Goal: Task Accomplishment & Management: Complete application form

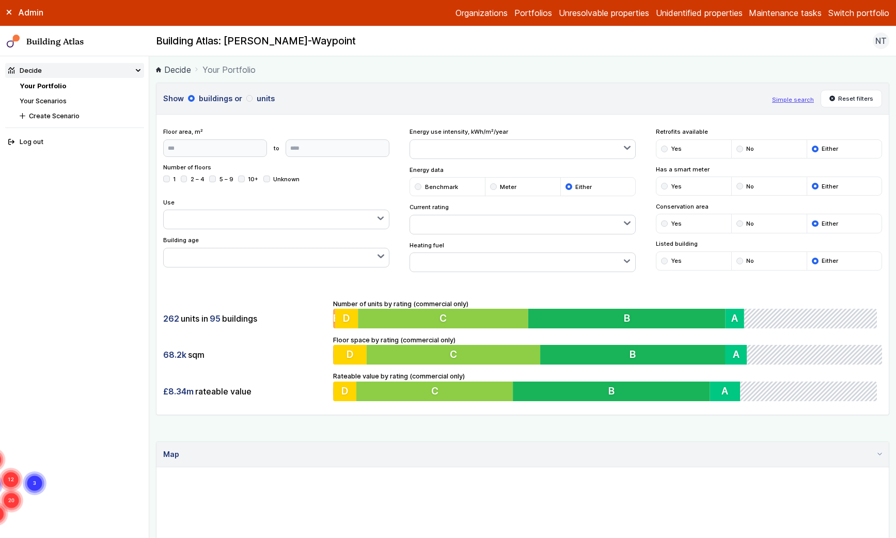
click at [42, 105] on li "Your Scenarios" at bounding box center [82, 101] width 124 height 10
click at [42, 98] on link "Your Scenarios" at bounding box center [43, 101] width 47 height 8
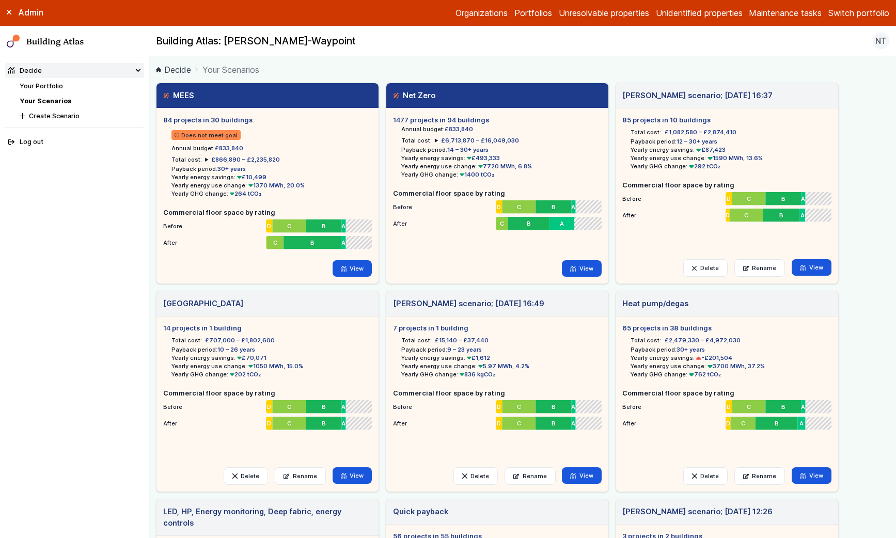
click at [231, 158] on span "£866,890 – £2,235,820" at bounding box center [245, 159] width 69 height 7
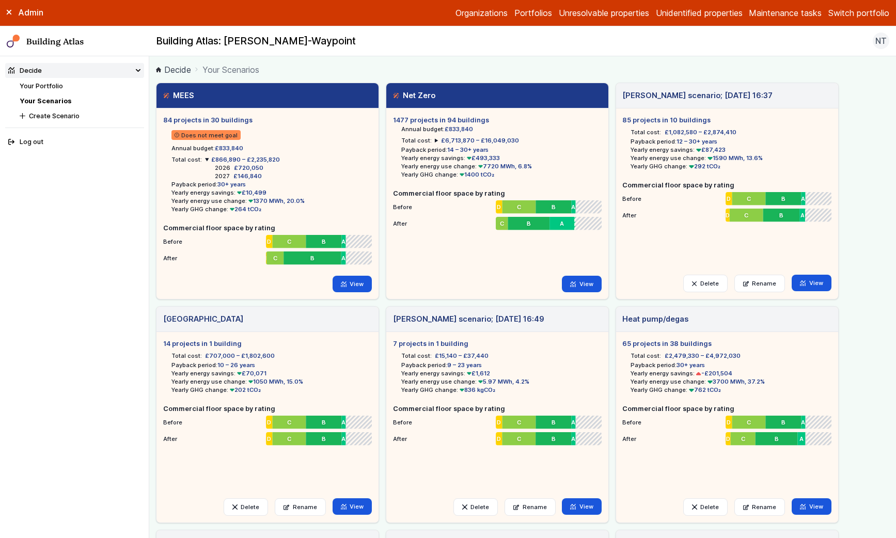
click at [436, 119] on h5 "1477 projects in 94 buildings" at bounding box center [497, 120] width 209 height 10
click at [351, 284] on link "View" at bounding box center [353, 284] width 40 height 17
click at [589, 287] on link "View" at bounding box center [582, 284] width 40 height 17
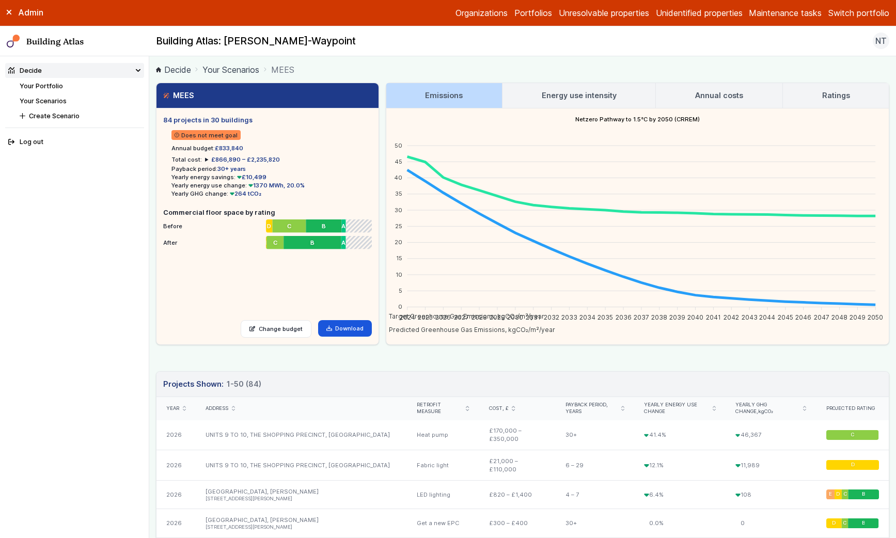
click at [601, 100] on h3 "Energy use intensity" at bounding box center [579, 95] width 75 height 11
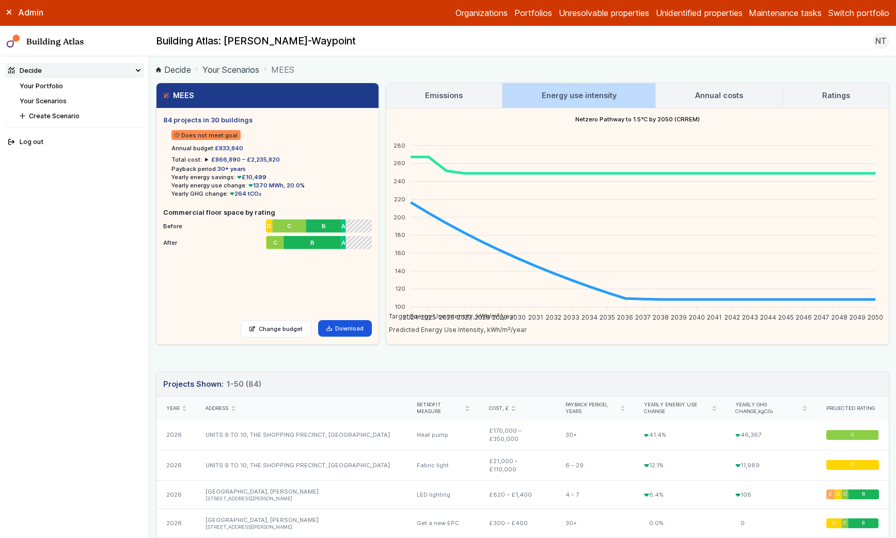
click at [691, 98] on link "Annual costs" at bounding box center [719, 95] width 126 height 25
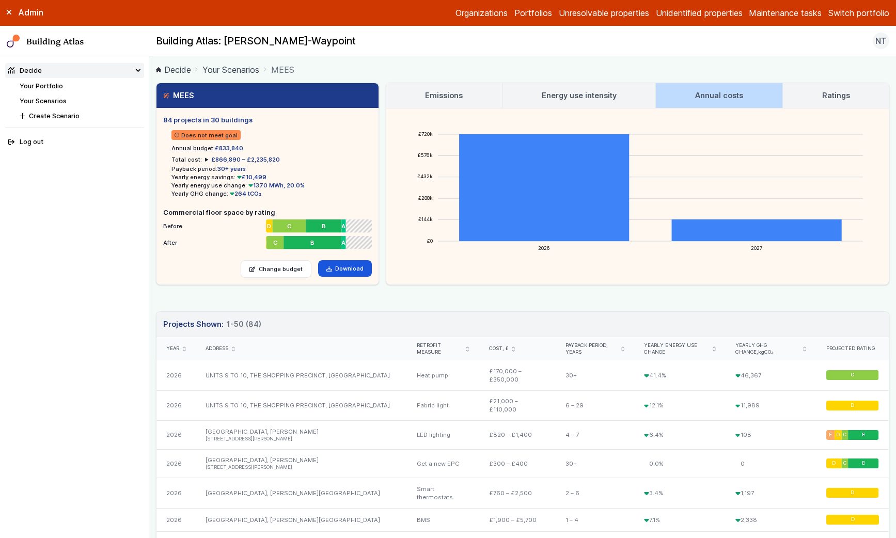
click at [826, 92] on h3 "Ratings" at bounding box center [836, 95] width 28 height 11
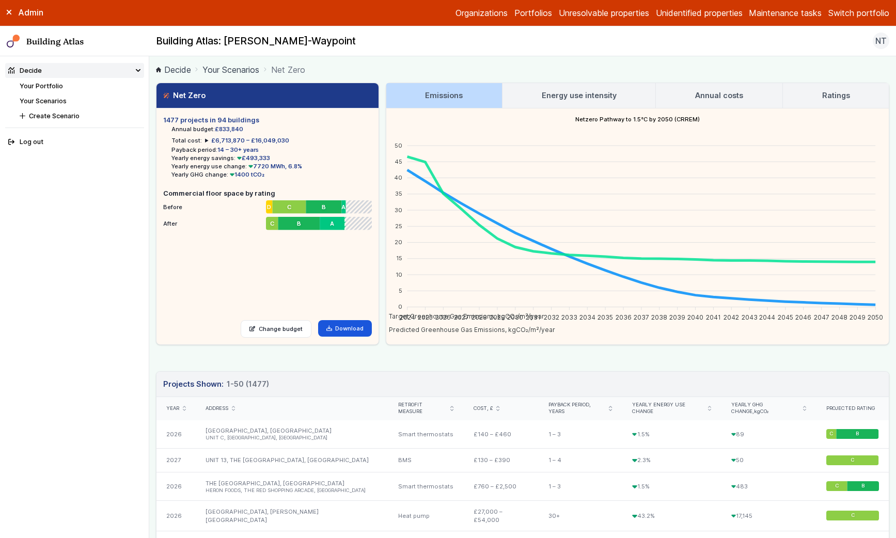
click at [562, 91] on h3 "Energy use intensity" at bounding box center [579, 95] width 75 height 11
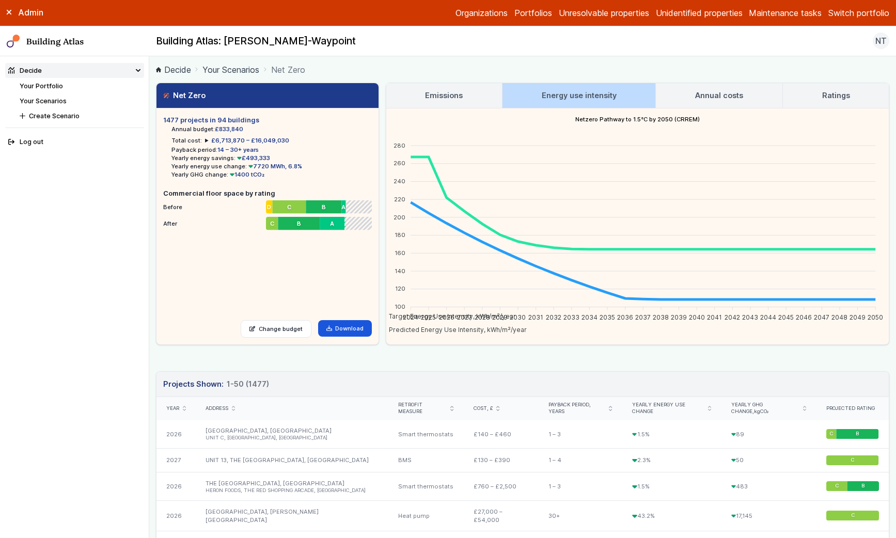
click at [723, 97] on h3 "Annual costs" at bounding box center [719, 95] width 48 height 11
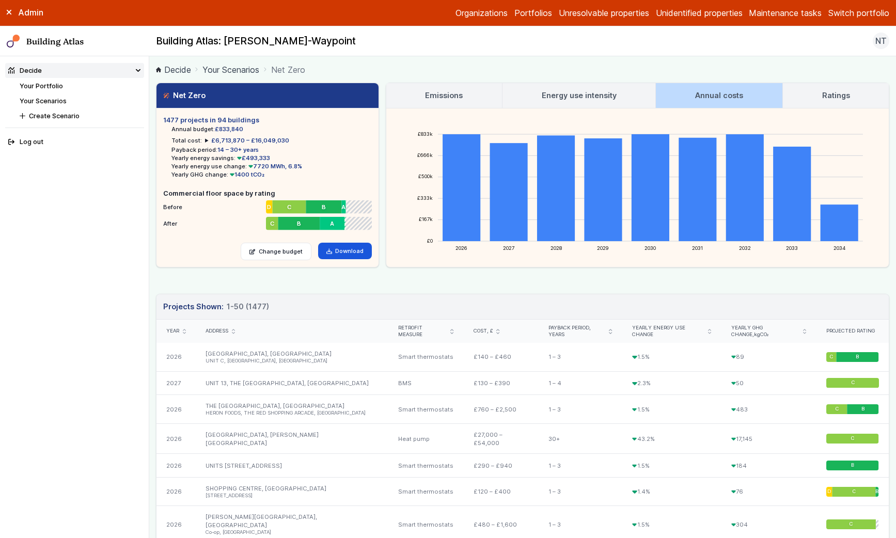
click at [814, 95] on link "Ratings" at bounding box center [836, 95] width 106 height 25
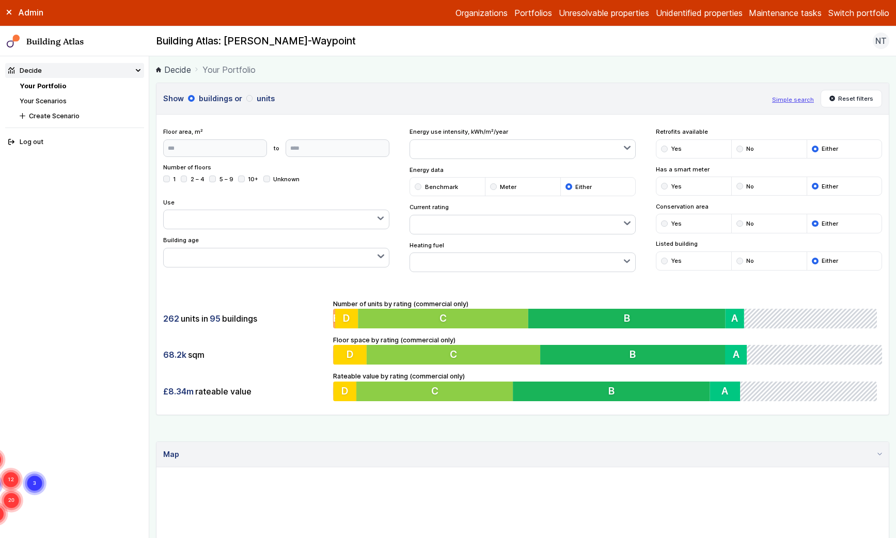
click at [808, 10] on button "Switch portfolio" at bounding box center [858, 13] width 61 height 12
click at [0, 0] on button "Playground" at bounding box center [0, 0] width 0 height 0
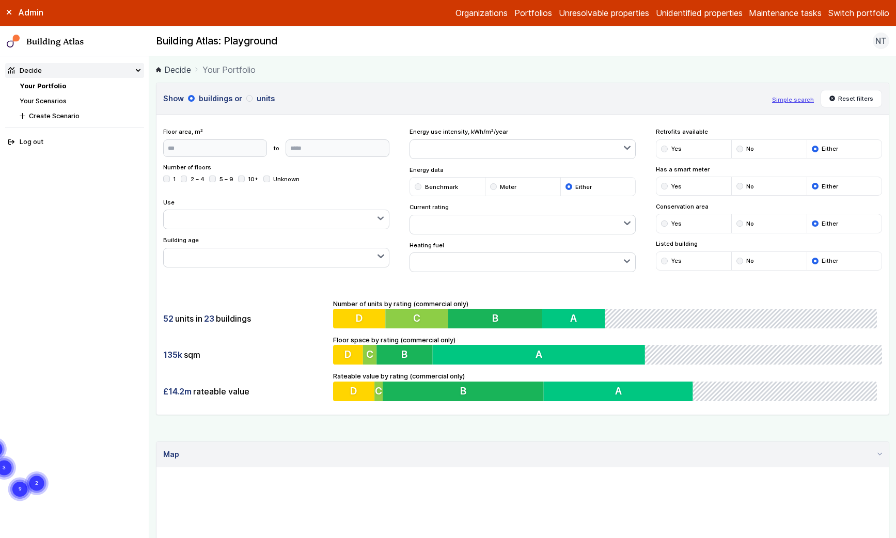
click at [707, 12] on link "Unidentified properties" at bounding box center [699, 13] width 87 height 12
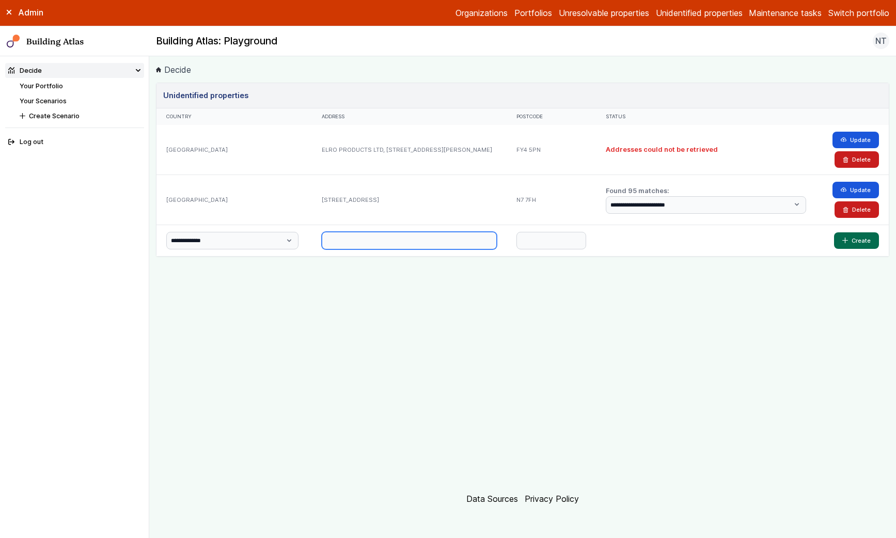
click at [326, 238] on input "text" at bounding box center [409, 241] width 175 height 18
paste input "**********"
type input "**********"
paste input "*******"
type input "*******"
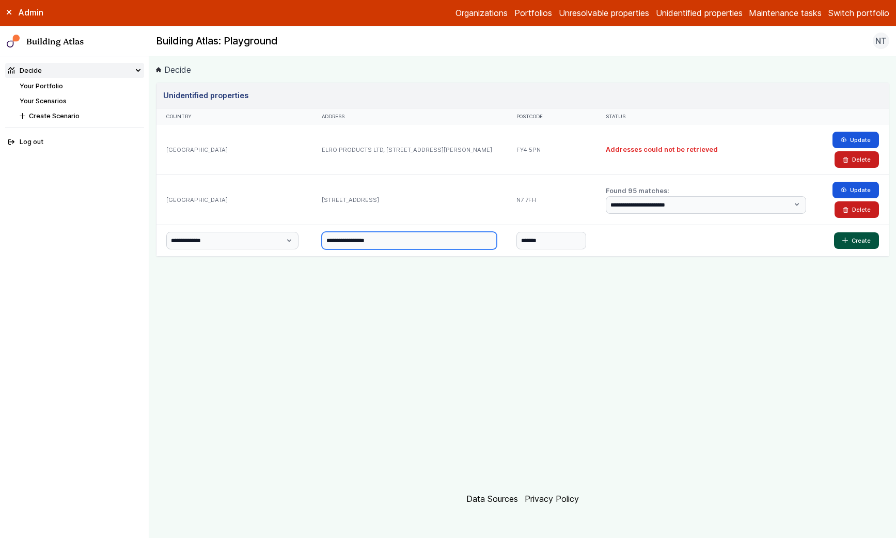
type input "**********"
click at [808, 241] on icon "submit" at bounding box center [845, 241] width 6 height 6
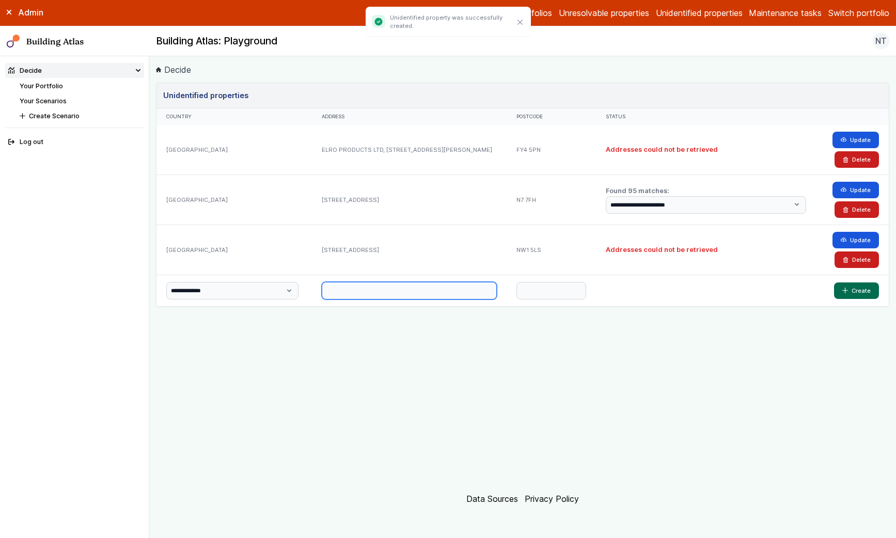
click at [433, 290] on input "text" at bounding box center [409, 291] width 175 height 18
type input "**"
paste input "*******"
type input "*******"
click at [808, 288] on button "Create" at bounding box center [856, 291] width 45 height 17
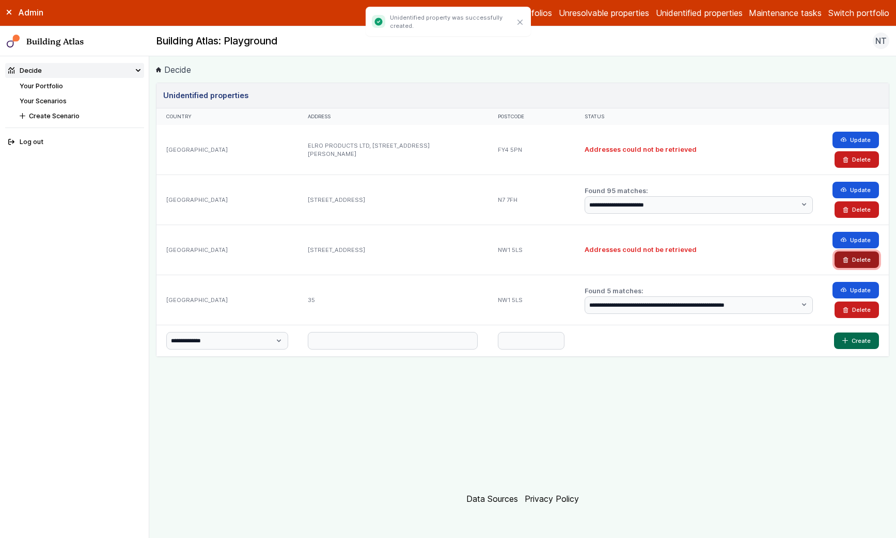
click at [808, 261] on button "Delete" at bounding box center [857, 260] width 44 height 17
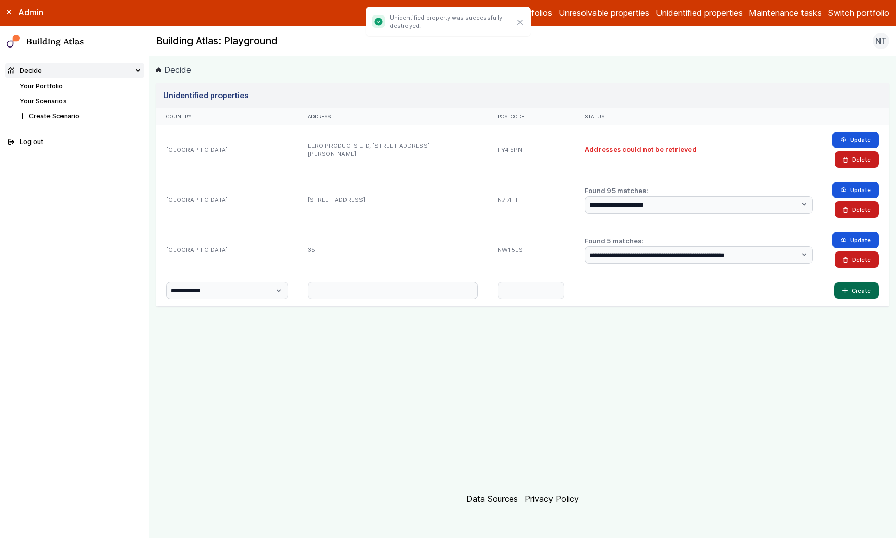
click at [755, 243] on h2 "Found 5 matches:" at bounding box center [699, 241] width 228 height 10
click at [755, 253] on select "**********" at bounding box center [699, 255] width 228 height 18
select select "*"
click at [808, 241] on button "Update" at bounding box center [856, 240] width 46 height 17
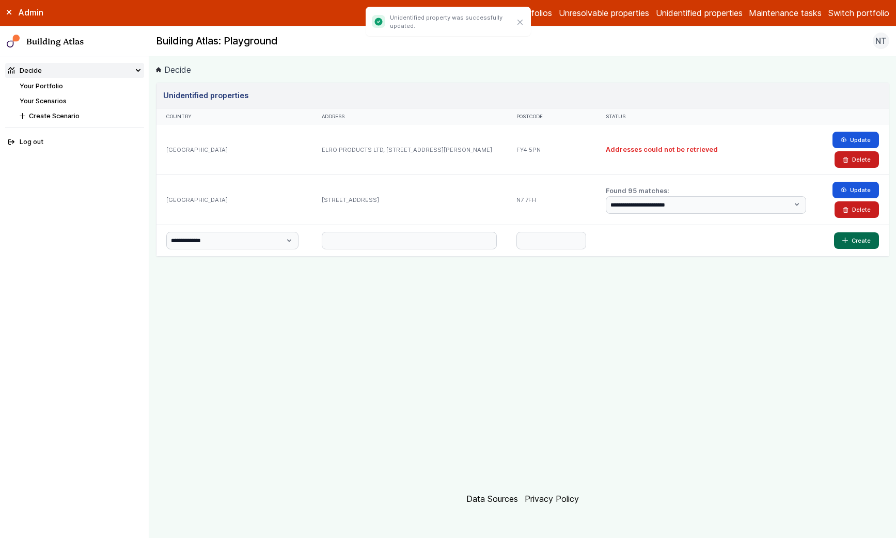
click at [27, 88] on link "Your Portfolio" at bounding box center [41, 86] width 43 height 8
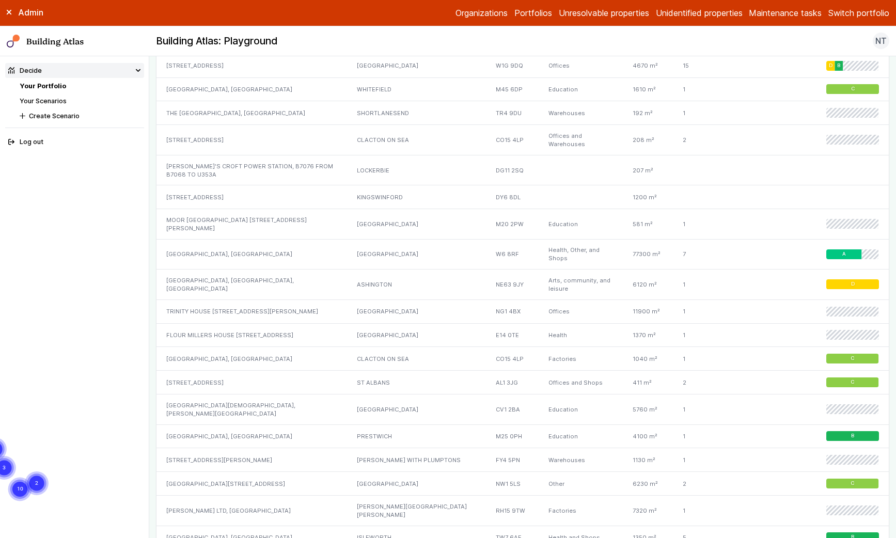
scroll to position [796, 0]
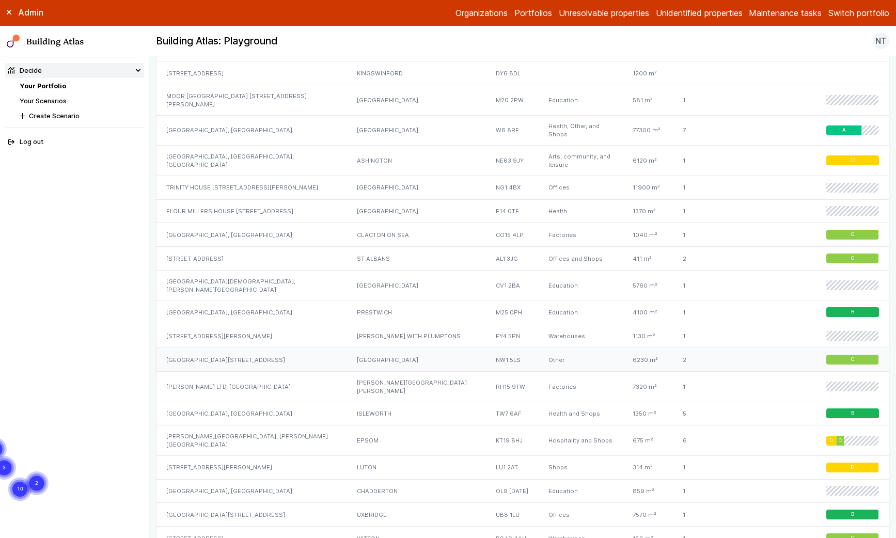
click at [272, 348] on div "[GEOGRAPHIC_DATA][STREET_ADDRESS]" at bounding box center [251, 360] width 190 height 24
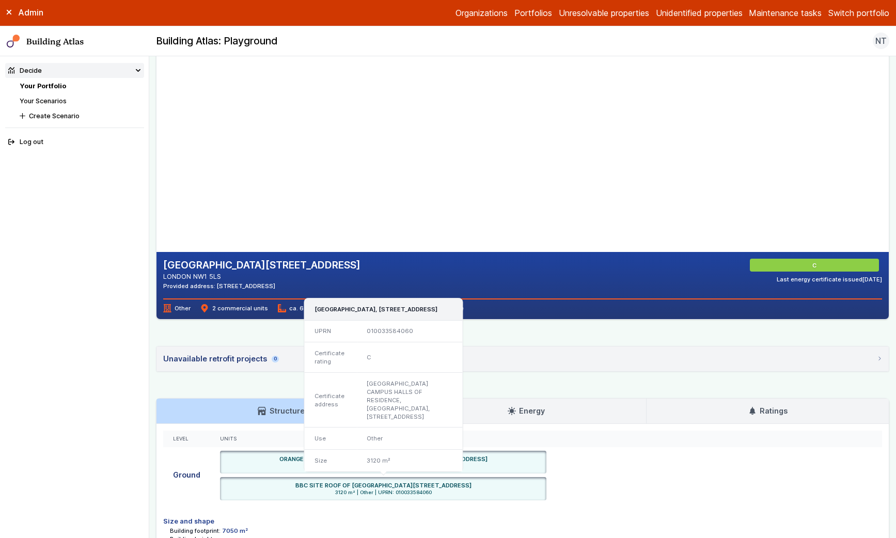
scroll to position [39, 0]
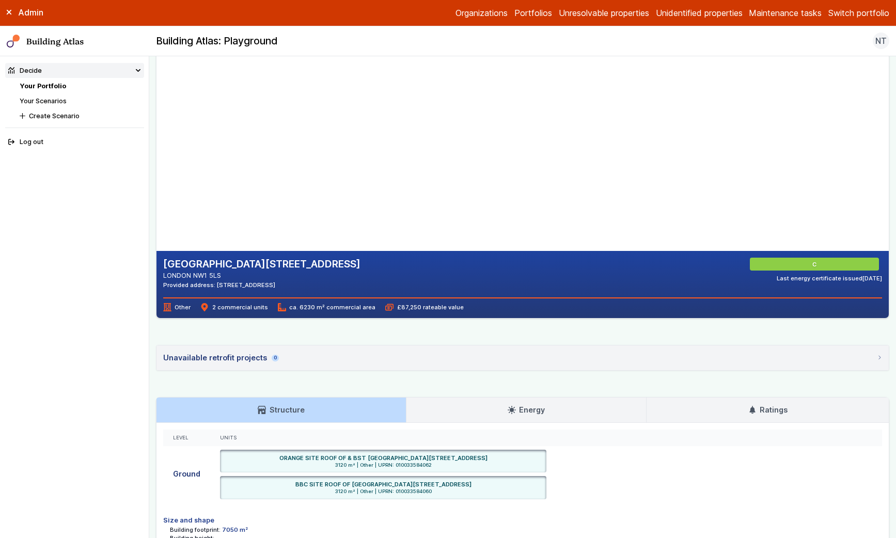
drag, startPoint x: 327, startPoint y: 213, endPoint x: 390, endPoint y: 199, distance: 65.0
click at [156, 199] on gmp-map-3d at bounding box center [156, 147] width 0 height 207
drag, startPoint x: 326, startPoint y: 193, endPoint x: 402, endPoint y: 189, distance: 75.5
click at [156, 191] on gmp-map-3d at bounding box center [156, 147] width 0 height 207
drag, startPoint x: 272, startPoint y: 216, endPoint x: 351, endPoint y: 211, distance: 79.2
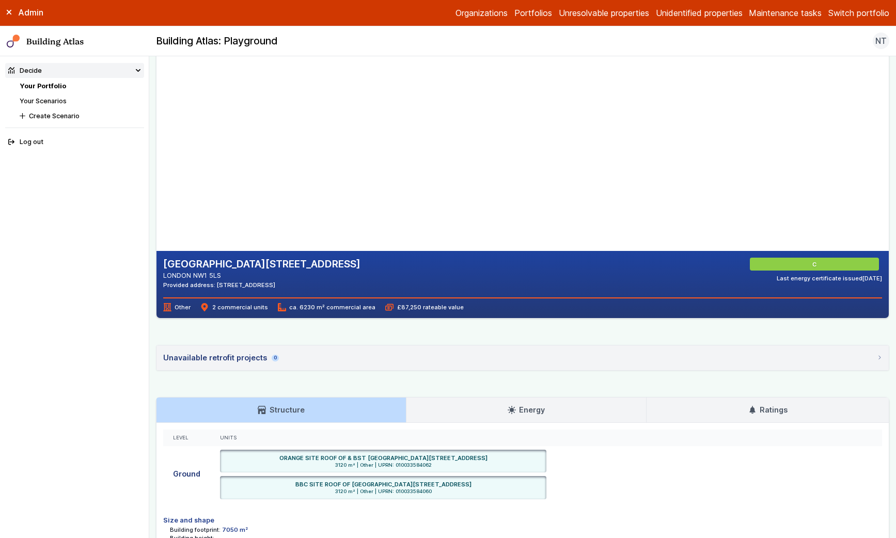
click at [156, 210] on gmp-map-3d at bounding box center [156, 147] width 0 height 207
drag, startPoint x: 296, startPoint y: 184, endPoint x: 370, endPoint y: 181, distance: 73.9
click at [156, 181] on gmp-map-3d at bounding box center [156, 147] width 0 height 207
drag, startPoint x: 270, startPoint y: 194, endPoint x: 339, endPoint y: 189, distance: 69.4
click at [156, 183] on gmp-map-3d at bounding box center [156, 147] width 0 height 207
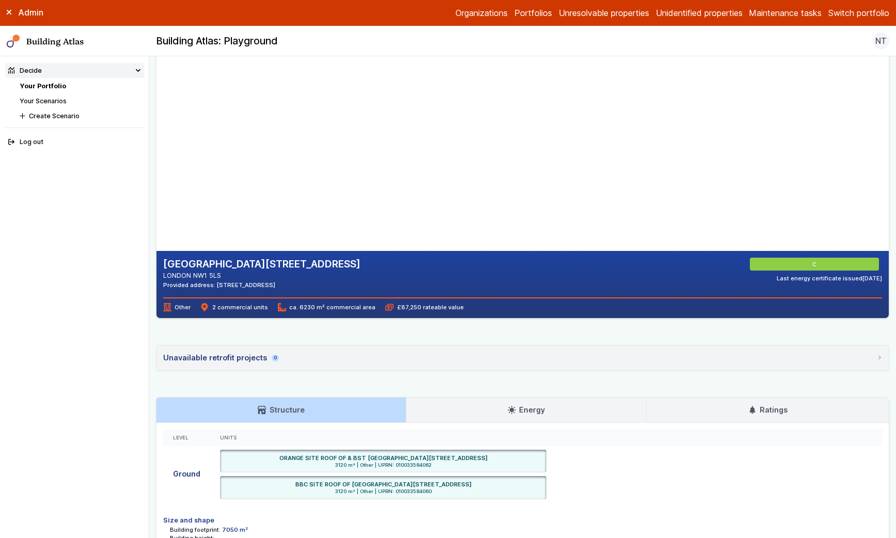
click at [156, 185] on gmp-map-3d at bounding box center [156, 147] width 0 height 207
click at [156, 180] on gmp-map-3d at bounding box center [156, 147] width 0 height 207
drag, startPoint x: 341, startPoint y: 151, endPoint x: 320, endPoint y: 156, distance: 21.9
click at [156, 156] on gmp-map-3d at bounding box center [156, 147] width 0 height 207
drag, startPoint x: 285, startPoint y: 177, endPoint x: 390, endPoint y: 158, distance: 107.6
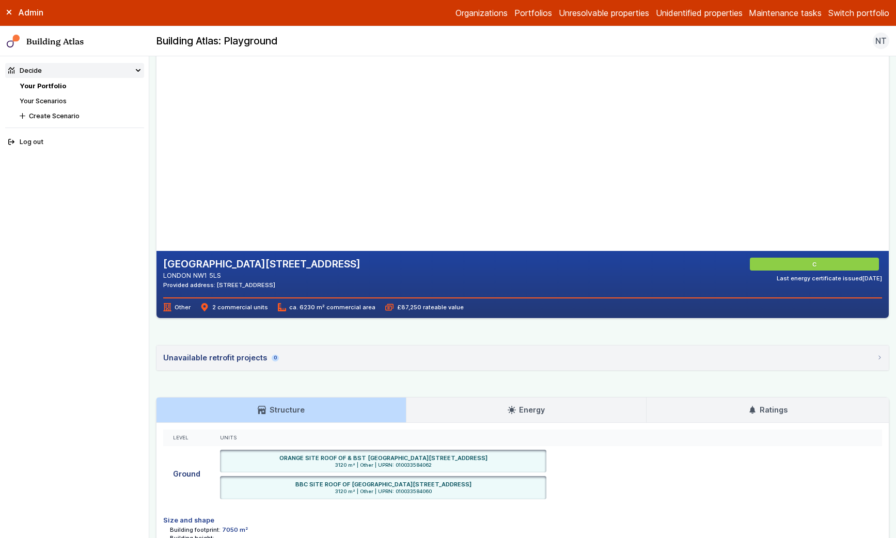
click at [156, 158] on gmp-map-3d at bounding box center [156, 147] width 0 height 207
click at [564, 403] on link "Energy" at bounding box center [526, 410] width 240 height 25
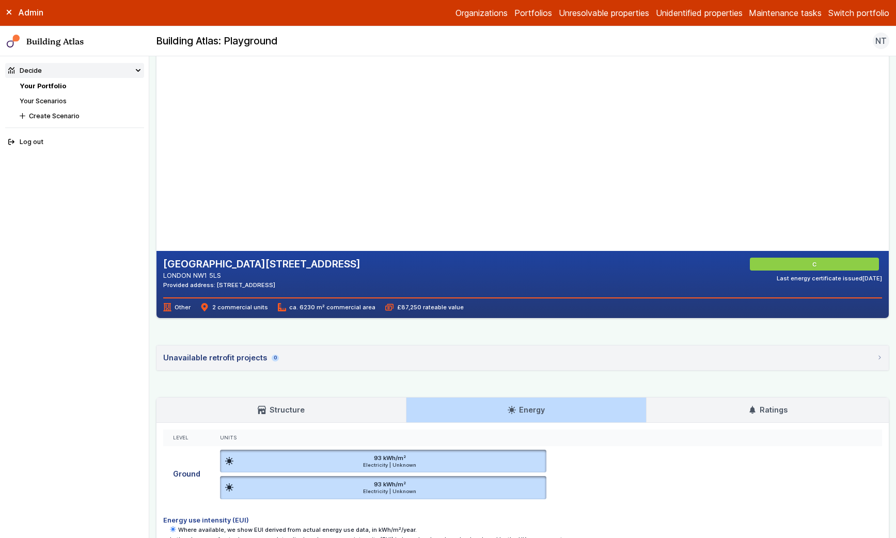
click at [726, 411] on link "Ratings" at bounding box center [768, 410] width 242 height 25
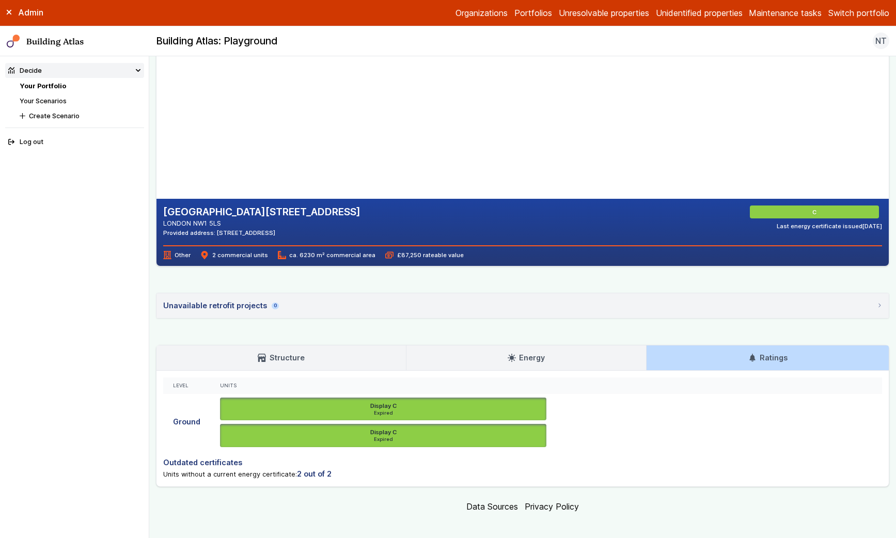
scroll to position [98, 0]
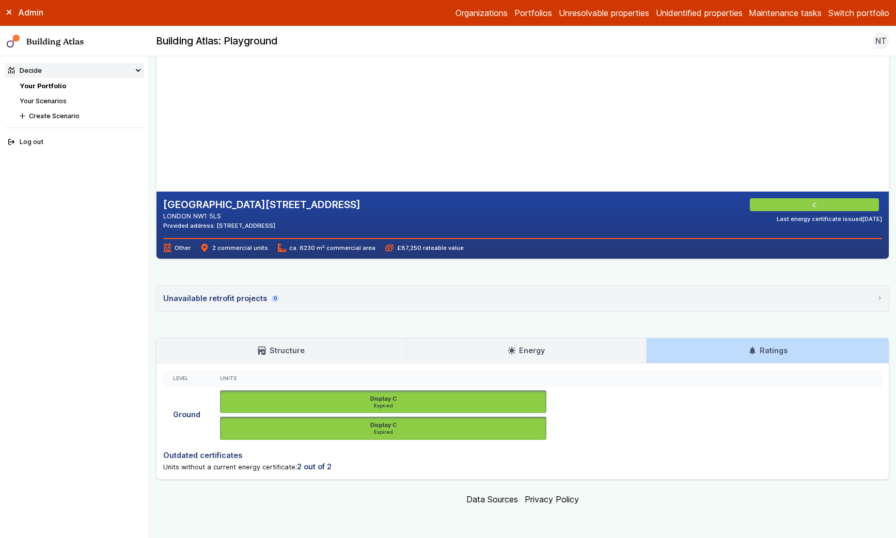
click at [261, 354] on icon at bounding box center [262, 351] width 8 height 8
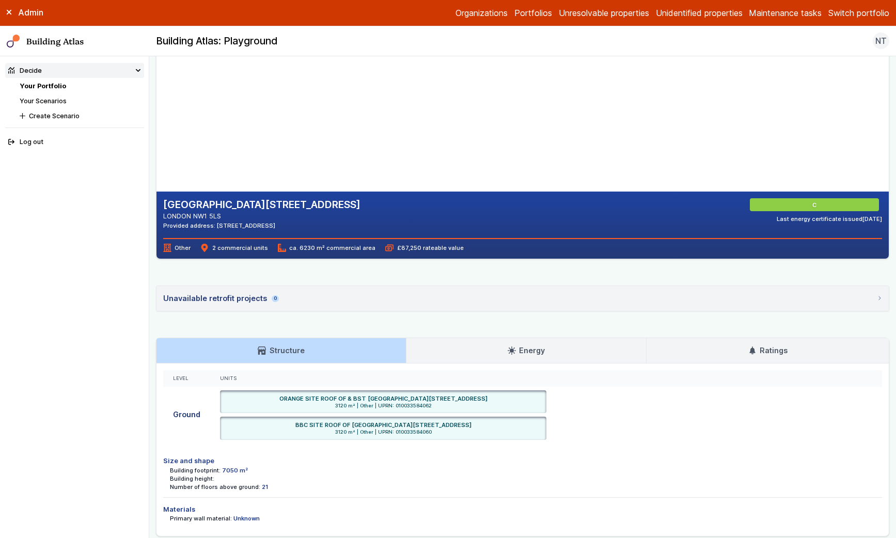
click at [494, 334] on div "UNIVERSITY OF WESTMINSTER 35, MARYLEBONE ROAD LONDON NW1 5LS Provided address: …" at bounding box center [522, 261] width 733 height 552
click at [713, 11] on link "Unidentified properties" at bounding box center [699, 13] width 87 height 12
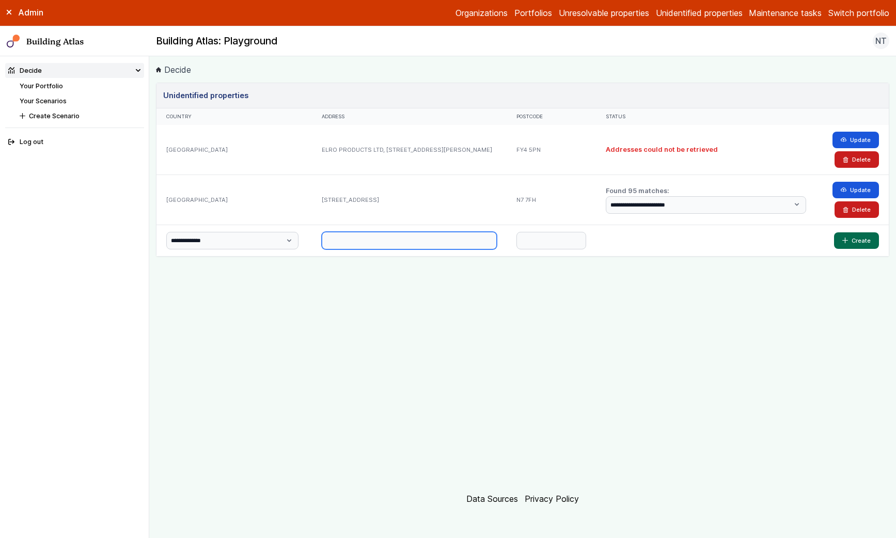
click at [448, 233] on input "text" at bounding box center [409, 241] width 175 height 18
paste input "**********"
type input "**********"
paste input "*******"
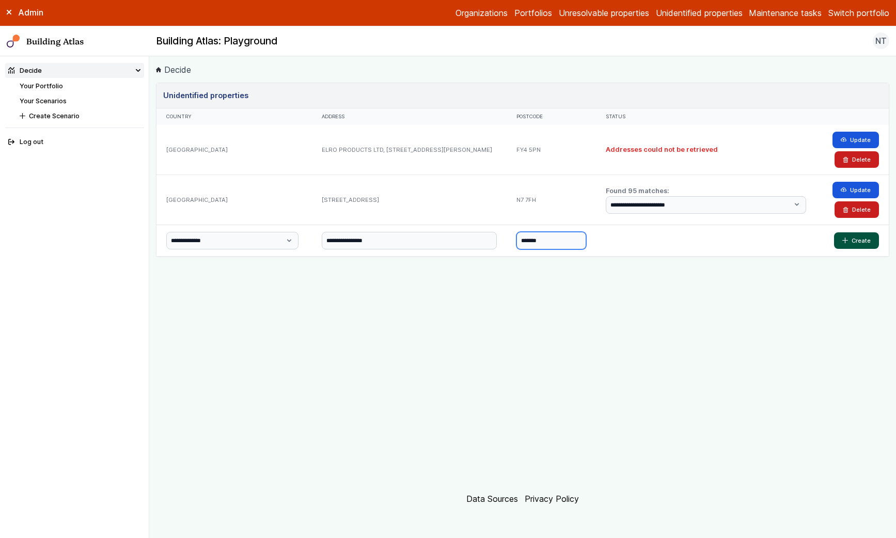
type input "*******"
click at [808, 247] on button "Create" at bounding box center [856, 240] width 45 height 17
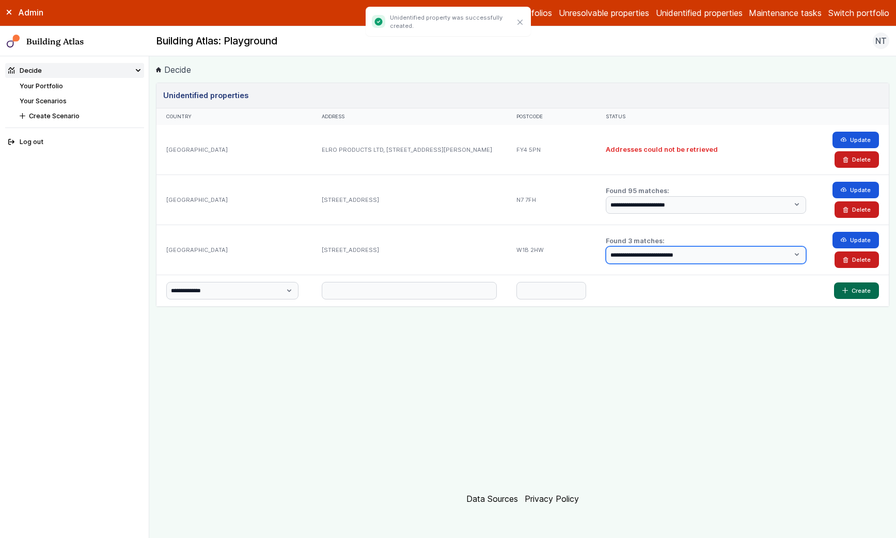
click at [673, 248] on select "**********" at bounding box center [706, 255] width 200 height 18
click at [808, 239] on button "Update" at bounding box center [856, 240] width 46 height 17
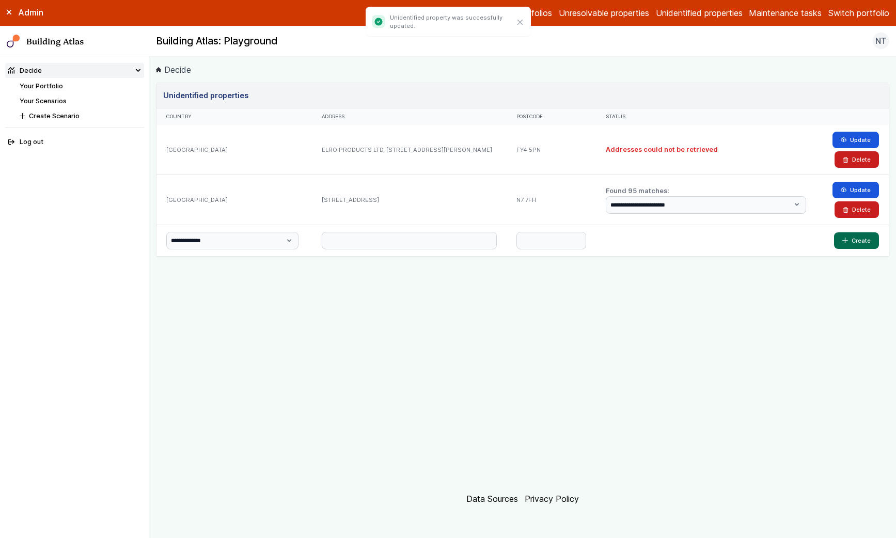
click at [37, 89] on link "Your Portfolio" at bounding box center [41, 86] width 43 height 8
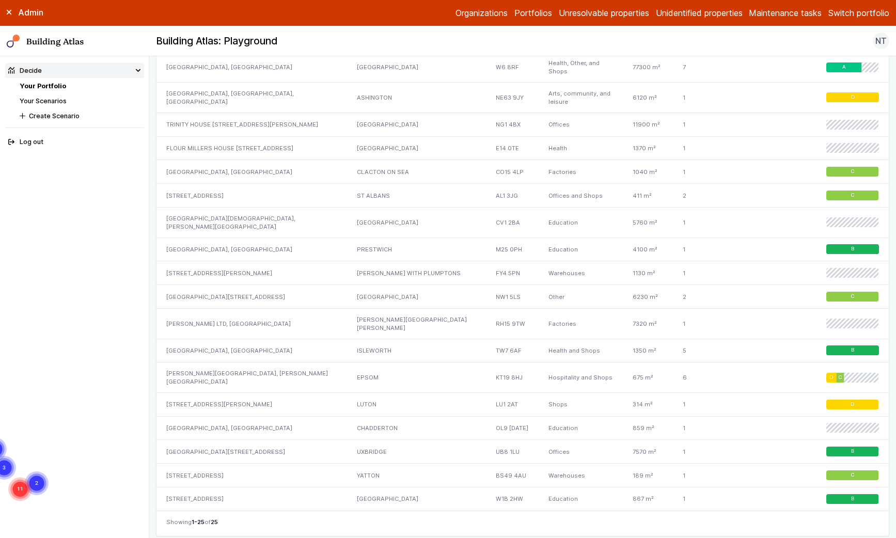
scroll to position [883, 0]
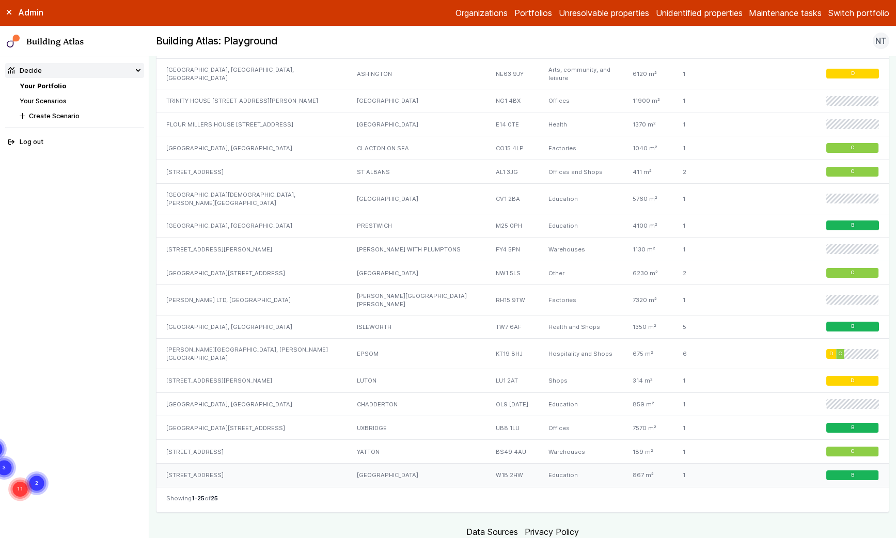
click at [193, 464] on div "[STREET_ADDRESS]" at bounding box center [251, 475] width 190 height 23
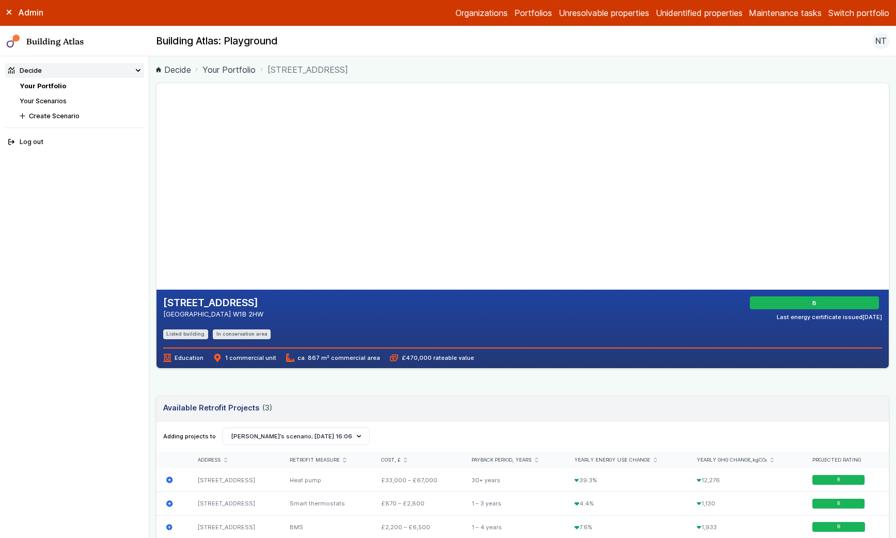
drag, startPoint x: 294, startPoint y: 218, endPoint x: 426, endPoint y: 206, distance: 132.3
click at [156, 207] on gmp-map-3d at bounding box center [156, 186] width 0 height 207
drag, startPoint x: 283, startPoint y: 237, endPoint x: 387, endPoint y: 208, distance: 107.8
click at [156, 207] on gmp-map-3d at bounding box center [156, 186] width 0 height 207
drag, startPoint x: 354, startPoint y: 217, endPoint x: 332, endPoint y: 259, distance: 47.4
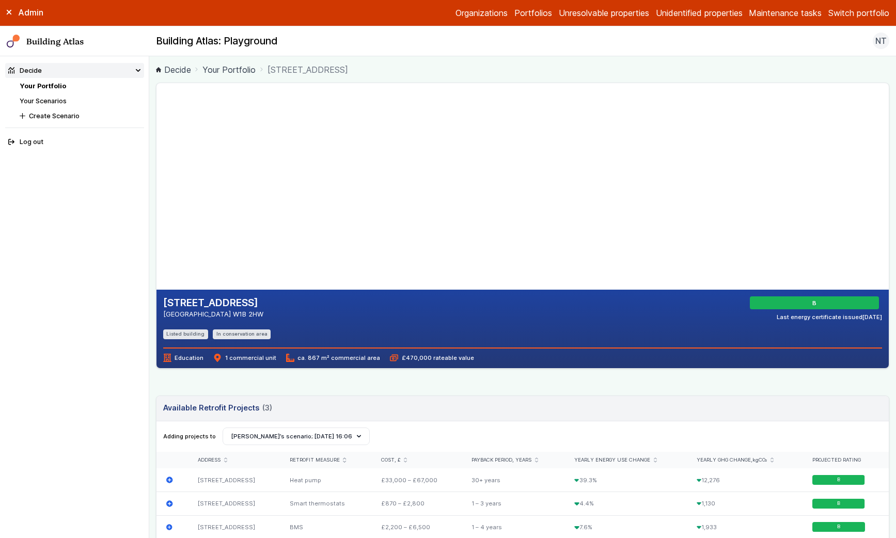
click at [156, 260] on gmp-map-3d at bounding box center [156, 186] width 0 height 207
drag, startPoint x: 342, startPoint y: 237, endPoint x: 319, endPoint y: 192, distance: 50.6
click at [156, 192] on gmp-map-3d at bounding box center [156, 186] width 0 height 207
drag, startPoint x: 316, startPoint y: 194, endPoint x: 419, endPoint y: 176, distance: 104.9
click at [156, 175] on gmp-map-3d at bounding box center [156, 186] width 0 height 207
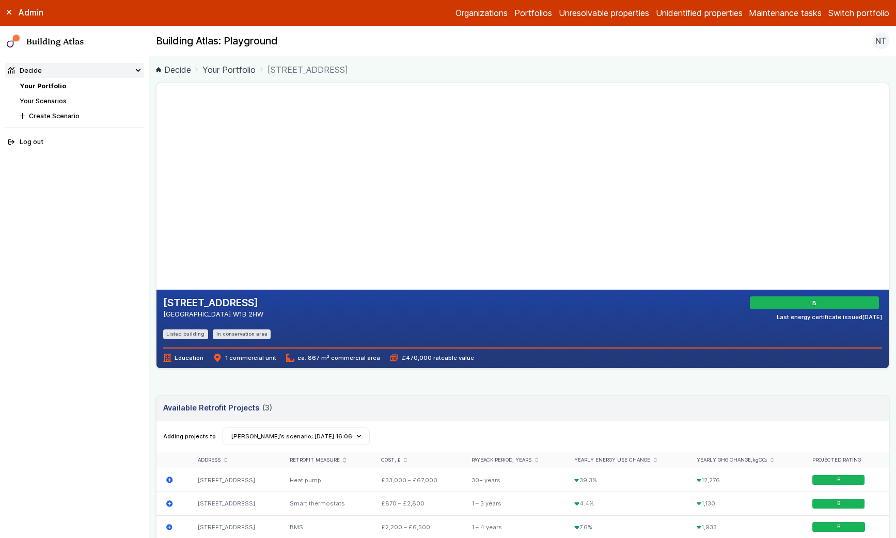
drag, startPoint x: 313, startPoint y: 182, endPoint x: 397, endPoint y: 192, distance: 84.2
click at [156, 192] on gmp-map-3d at bounding box center [156, 186] width 0 height 207
drag, startPoint x: 232, startPoint y: 203, endPoint x: 339, endPoint y: 176, distance: 111.0
click at [156, 174] on gmp-map-3d at bounding box center [156, 186] width 0 height 207
drag, startPoint x: 253, startPoint y: 206, endPoint x: 280, endPoint y: 204, distance: 27.5
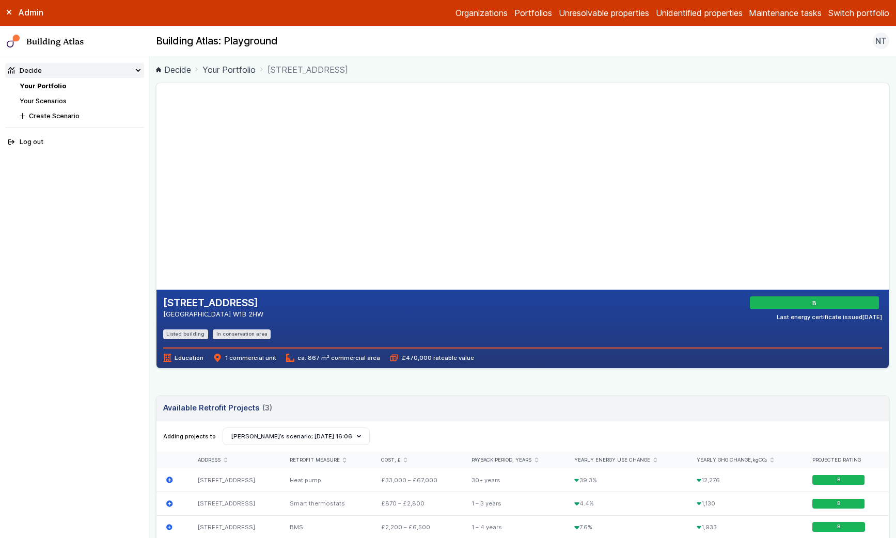
click at [156, 204] on gmp-map-3d at bounding box center [156, 186] width 0 height 207
drag, startPoint x: 236, startPoint y: 212, endPoint x: 294, endPoint y: 211, distance: 58.4
click at [156, 211] on gmp-map-3d at bounding box center [156, 186] width 0 height 207
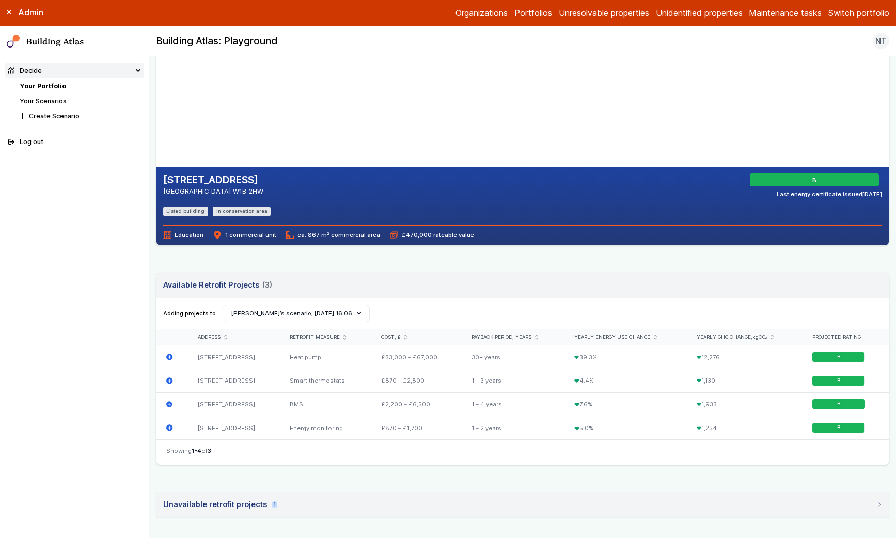
scroll to position [96, 0]
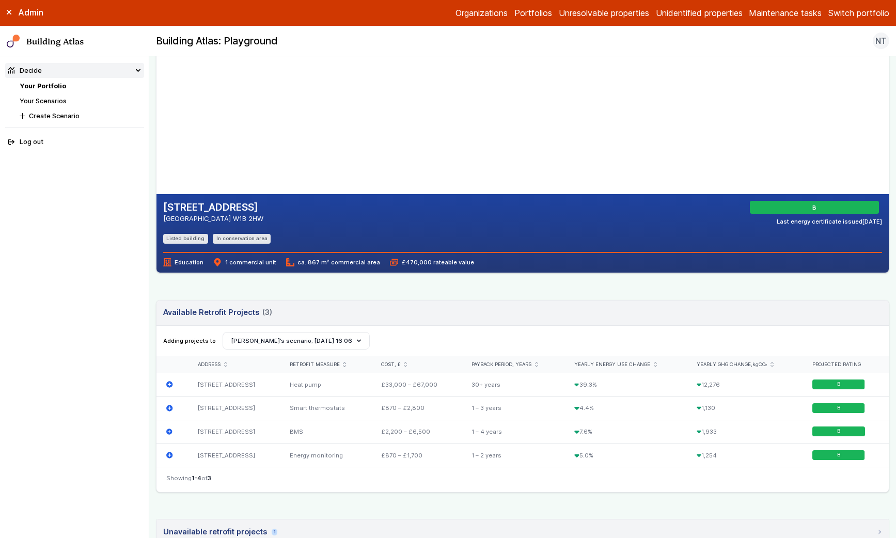
drag, startPoint x: 368, startPoint y: 114, endPoint x: 396, endPoint y: 148, distance: 44.4
click at [156, 148] on gmp-map-3d at bounding box center [156, 91] width 0 height 207
drag, startPoint x: 390, startPoint y: 136, endPoint x: 319, endPoint y: 127, distance: 72.4
click at [156, 127] on gmp-map-3d at bounding box center [156, 91] width 0 height 207
drag, startPoint x: 429, startPoint y: 122, endPoint x: 352, endPoint y: 128, distance: 77.1
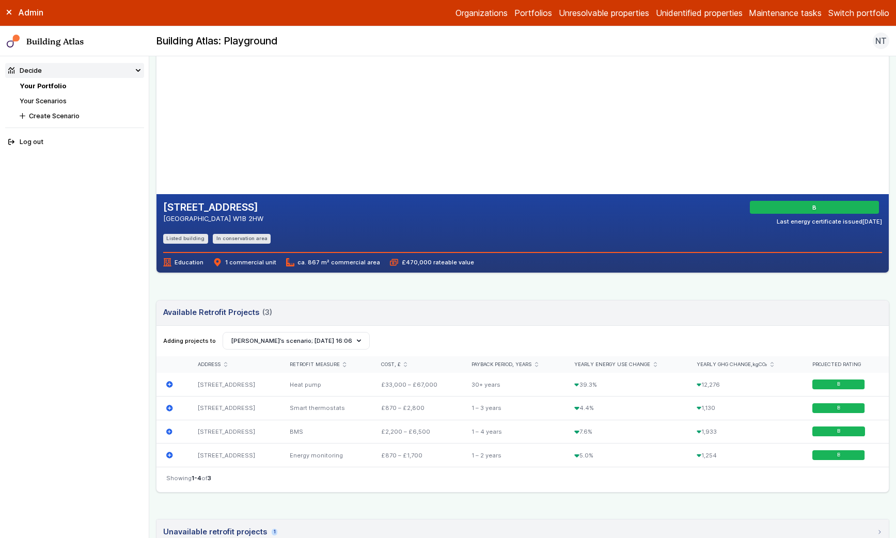
click at [156, 128] on gmp-map-3d at bounding box center [156, 91] width 0 height 207
drag, startPoint x: 391, startPoint y: 131, endPoint x: 360, endPoint y: 153, distance: 38.0
click at [156, 153] on gmp-map-3d at bounding box center [156, 91] width 0 height 207
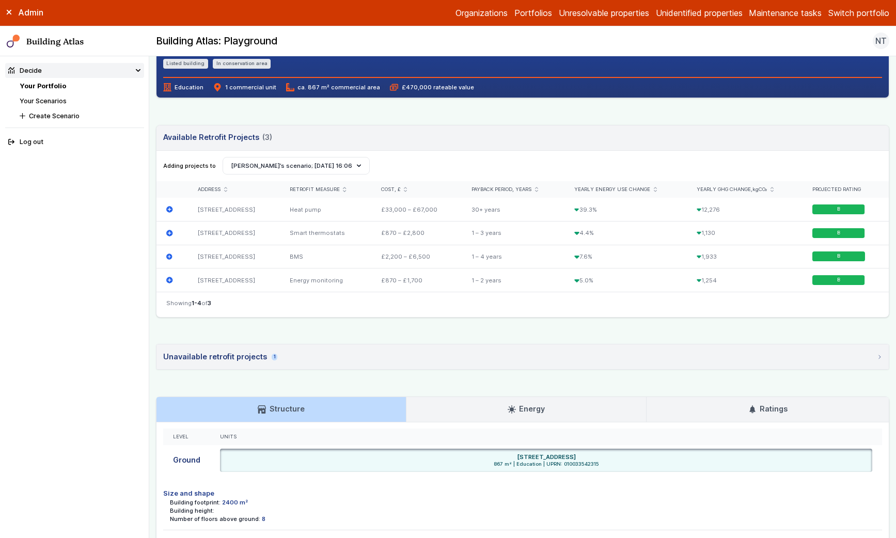
scroll to position [0, 0]
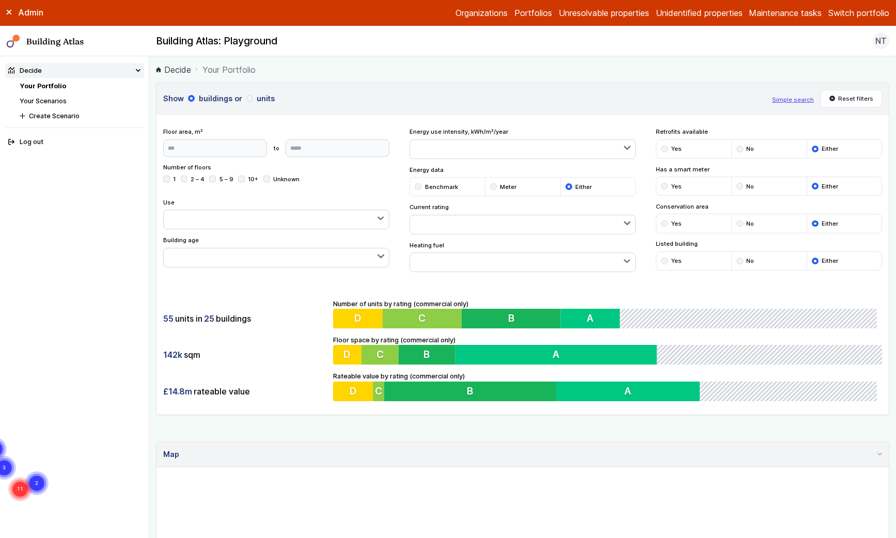
click at [708, 10] on link "Unidentified properties" at bounding box center [699, 13] width 87 height 12
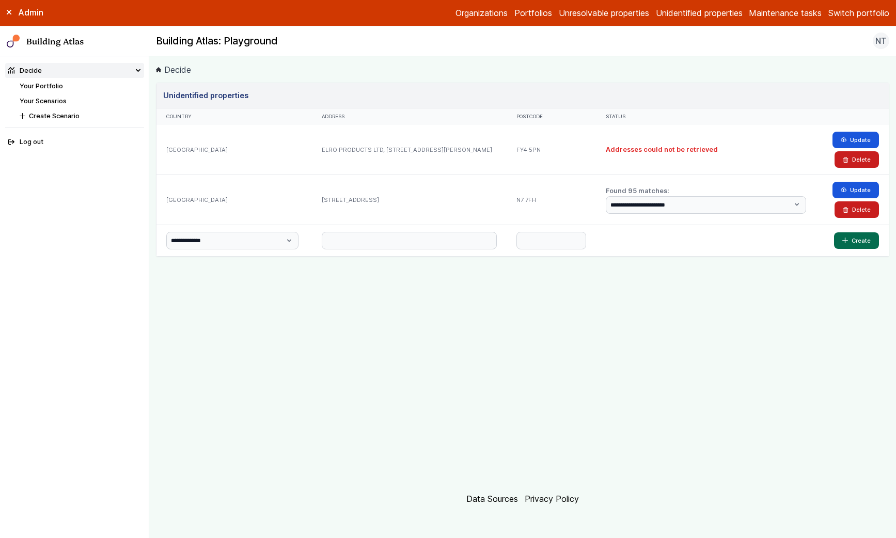
click at [551, 230] on div at bounding box center [551, 240] width 89 height 31
click at [551, 243] on input "text" at bounding box center [550, 241] width 69 height 18
paste input "*******"
type input "*******"
click at [436, 243] on input "text" at bounding box center [409, 241] width 175 height 18
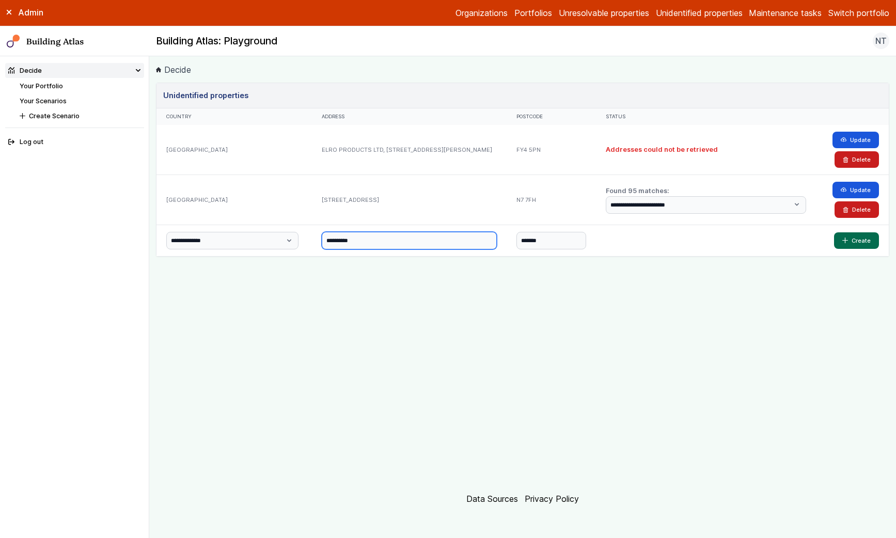
type input "**********"
click at [834, 232] on button "Create" at bounding box center [856, 240] width 45 height 17
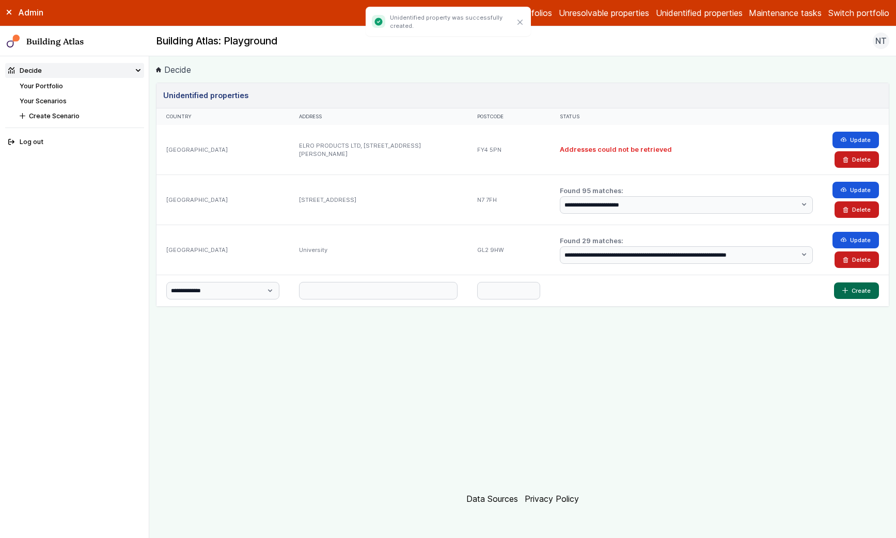
click at [705, 252] on select "**********" at bounding box center [686, 255] width 253 height 18
select select "**"
click at [848, 238] on button "Update" at bounding box center [856, 240] width 46 height 17
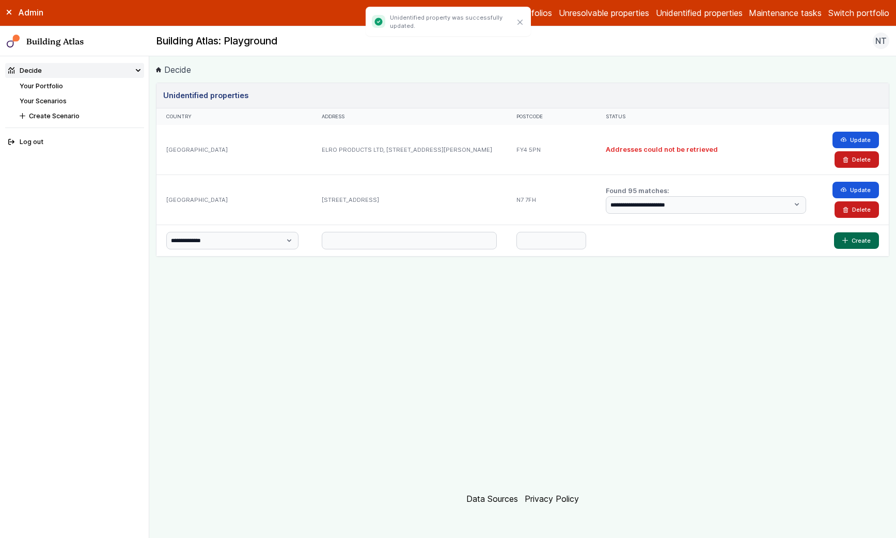
click at [52, 88] on link "Your Portfolio" at bounding box center [41, 86] width 43 height 8
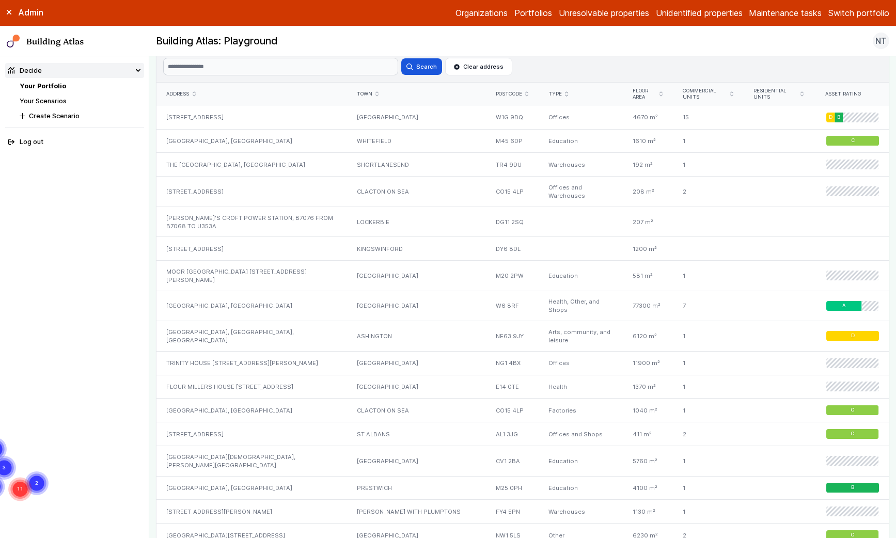
scroll to position [906, 0]
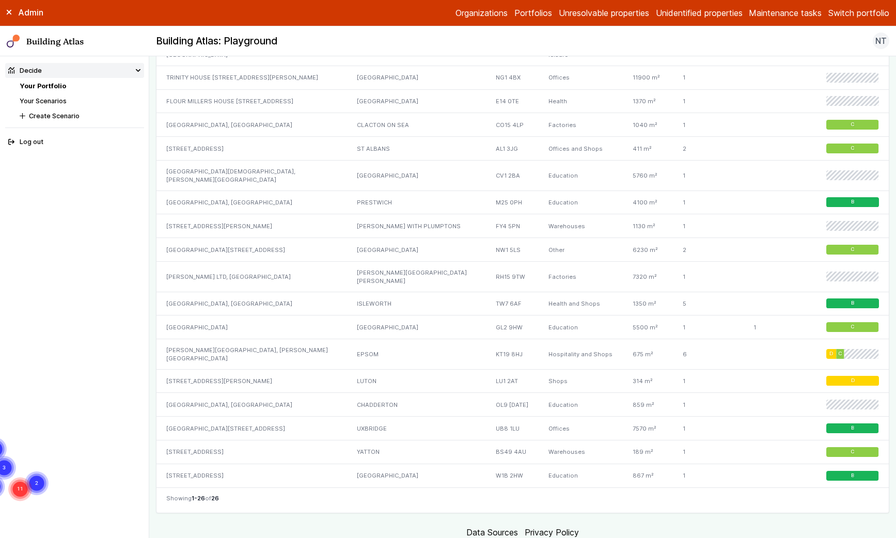
click at [220, 316] on div "[GEOGRAPHIC_DATA]" at bounding box center [251, 328] width 190 height 24
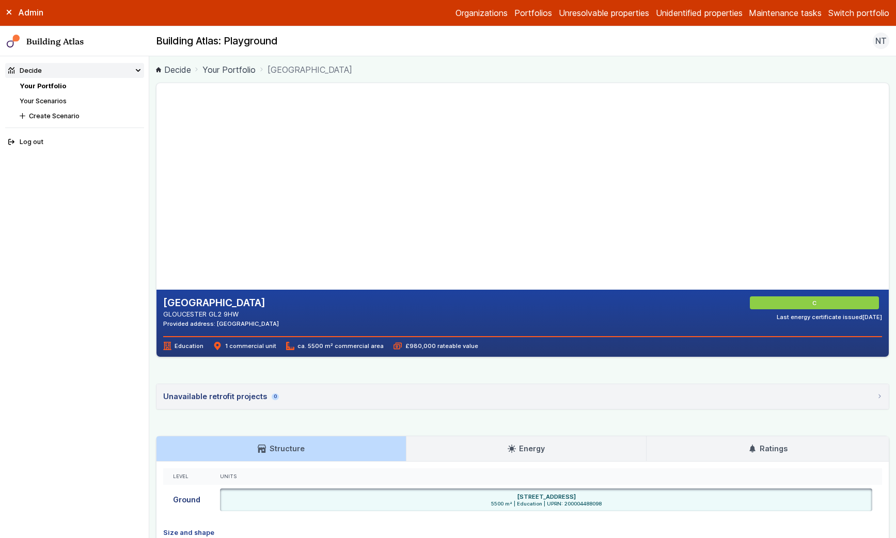
drag, startPoint x: 333, startPoint y: 258, endPoint x: 377, endPoint y: 237, distance: 49.0
click at [156, 237] on gmp-map-3d at bounding box center [156, 186] width 0 height 207
drag, startPoint x: 301, startPoint y: 245, endPoint x: 348, endPoint y: 212, distance: 57.8
click at [156, 212] on gmp-map-3d at bounding box center [156, 186] width 0 height 207
drag, startPoint x: 344, startPoint y: 218, endPoint x: 330, endPoint y: 217, distance: 15.1
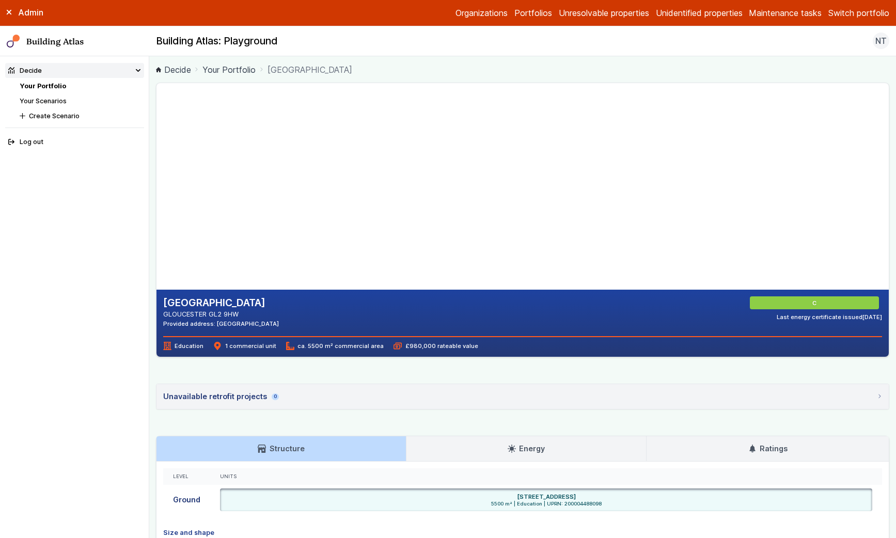
click at [156, 216] on gmp-map-3d at bounding box center [156, 186] width 0 height 207
drag, startPoint x: 305, startPoint y: 212, endPoint x: 384, endPoint y: 247, distance: 86.3
click at [156, 247] on gmp-map-3d at bounding box center [156, 186] width 0 height 207
drag, startPoint x: 385, startPoint y: 227, endPoint x: 342, endPoint y: 231, distance: 43.0
click at [156, 231] on gmp-map-3d at bounding box center [156, 186] width 0 height 207
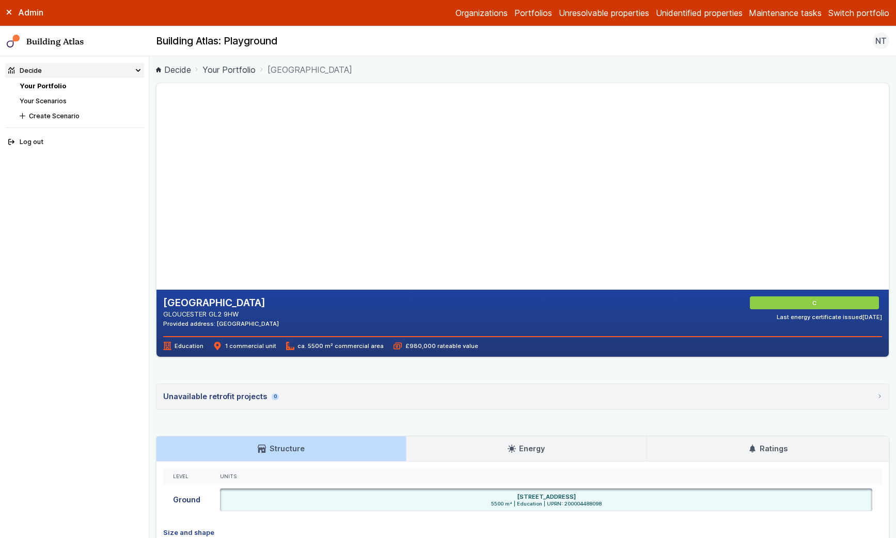
drag, startPoint x: 365, startPoint y: 230, endPoint x: 341, endPoint y: 200, distance: 37.9
click at [156, 200] on gmp-map-3d at bounding box center [156, 186] width 0 height 207
drag, startPoint x: 336, startPoint y: 207, endPoint x: 383, endPoint y: 215, distance: 47.7
click at [156, 215] on gmp-map-3d at bounding box center [156, 186] width 0 height 207
drag, startPoint x: 346, startPoint y: 191, endPoint x: 332, endPoint y: 184, distance: 15.5
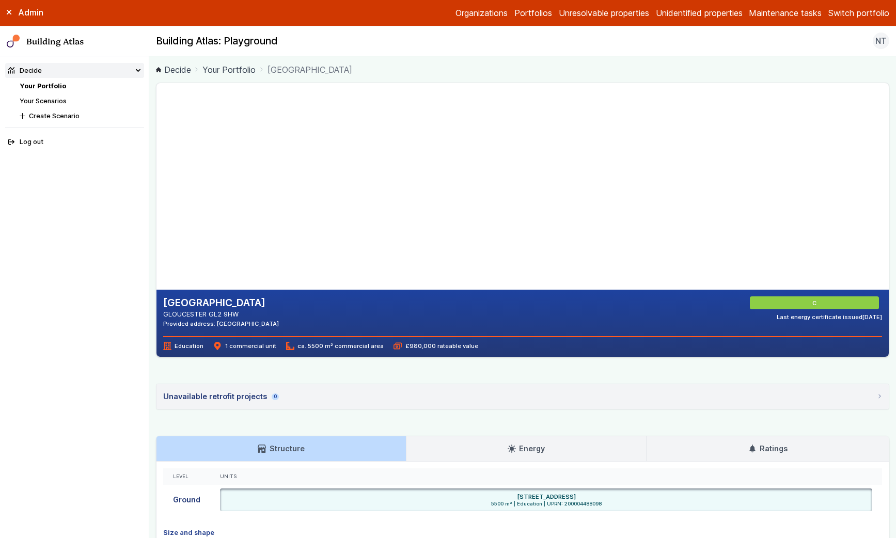
click at [156, 184] on gmp-map-3d at bounding box center [156, 186] width 0 height 207
drag, startPoint x: 332, startPoint y: 184, endPoint x: 291, endPoint y: 189, distance: 40.5
click at [156, 189] on gmp-map-3d at bounding box center [156, 186] width 0 height 207
drag, startPoint x: 320, startPoint y: 191, endPoint x: 349, endPoint y: 200, distance: 29.9
click at [156, 200] on gmp-map-3d at bounding box center [156, 186] width 0 height 207
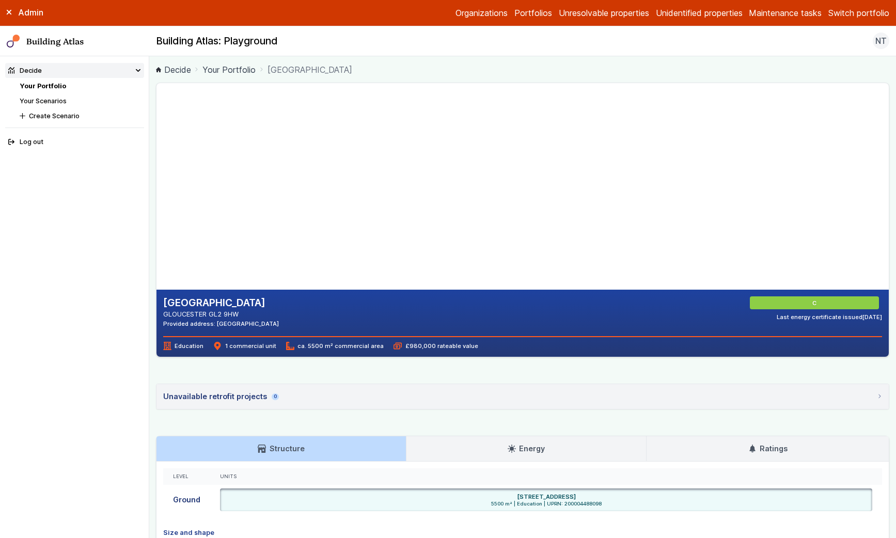
drag, startPoint x: 349, startPoint y: 200, endPoint x: 332, endPoint y: 203, distance: 17.2
click at [156, 203] on gmp-map-3d at bounding box center [156, 186] width 0 height 207
click at [156, 197] on gmp-map-3d at bounding box center [156, 186] width 0 height 207
drag, startPoint x: 292, startPoint y: 197, endPoint x: 325, endPoint y: 197, distance: 33.6
click at [156, 197] on gmp-map-3d at bounding box center [156, 186] width 0 height 207
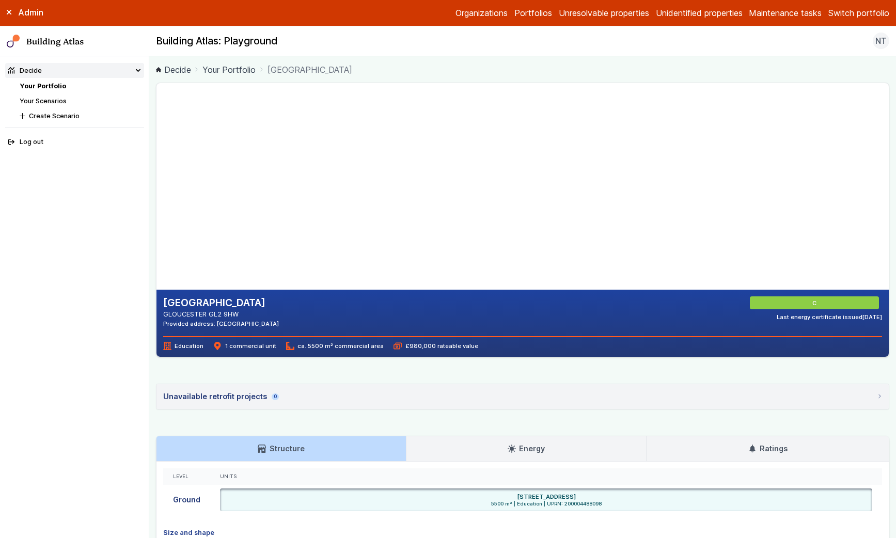
drag, startPoint x: 325, startPoint y: 197, endPoint x: 331, endPoint y: 196, distance: 5.3
click at [156, 196] on gmp-map-3d at bounding box center [156, 186] width 0 height 207
drag, startPoint x: 372, startPoint y: 238, endPoint x: 393, endPoint y: 222, distance: 25.7
click at [156, 222] on gmp-map-3d at bounding box center [156, 186] width 0 height 207
drag, startPoint x: 391, startPoint y: 219, endPoint x: 411, endPoint y: 205, distance: 24.0
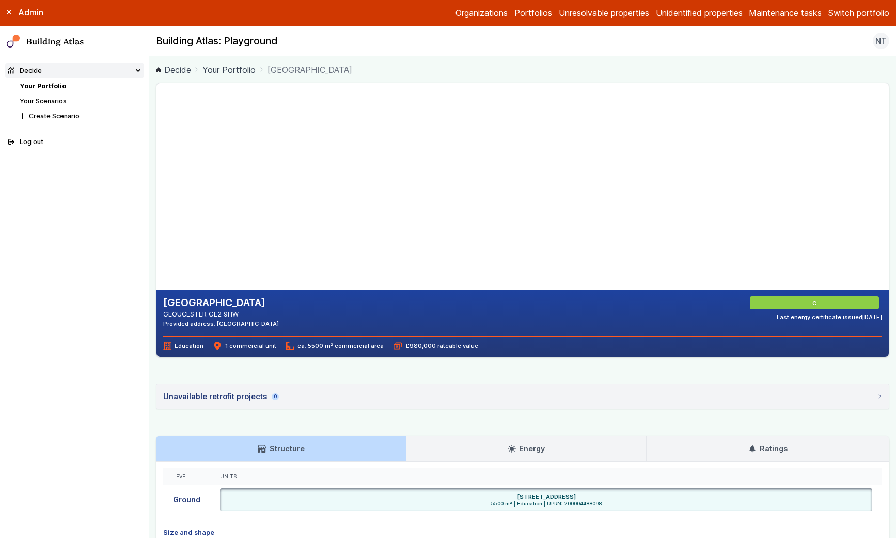
click at [156, 203] on gmp-map-3d at bounding box center [156, 186] width 0 height 207
drag, startPoint x: 354, startPoint y: 210, endPoint x: 318, endPoint y: 250, distance: 53.7
click at [156, 250] on gmp-map-3d at bounding box center [156, 186] width 0 height 207
drag, startPoint x: 318, startPoint y: 250, endPoint x: 359, endPoint y: 240, distance: 43.0
click at [156, 240] on gmp-map-3d at bounding box center [156, 186] width 0 height 207
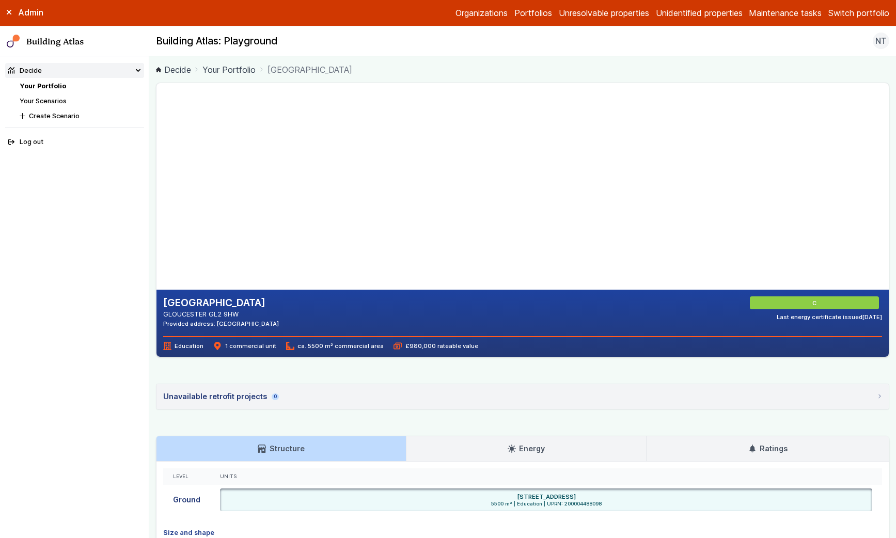
drag, startPoint x: 415, startPoint y: 217, endPoint x: 340, endPoint y: 186, distance: 81.5
click at [156, 186] on gmp-map-3d at bounding box center [156, 186] width 0 height 207
drag, startPoint x: 292, startPoint y: 191, endPoint x: 348, endPoint y: 196, distance: 56.0
click at [156, 195] on gmp-map-3d at bounding box center [156, 186] width 0 height 207
drag, startPoint x: 316, startPoint y: 195, endPoint x: 385, endPoint y: 198, distance: 69.3
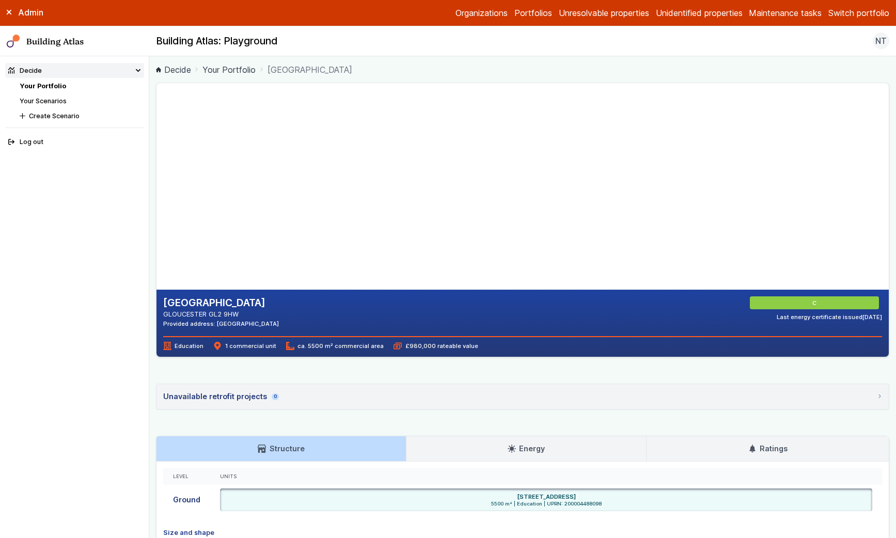
click at [156, 193] on gmp-map-3d at bounding box center [156, 186] width 0 height 207
drag, startPoint x: 323, startPoint y: 185, endPoint x: 373, endPoint y: 234, distance: 69.8
click at [156, 234] on gmp-map-3d at bounding box center [156, 186] width 0 height 207
drag, startPoint x: 406, startPoint y: 229, endPoint x: 305, endPoint y: 198, distance: 105.5
click at [156, 198] on gmp-map-3d at bounding box center [156, 186] width 0 height 207
